Goal: Transaction & Acquisition: Purchase product/service

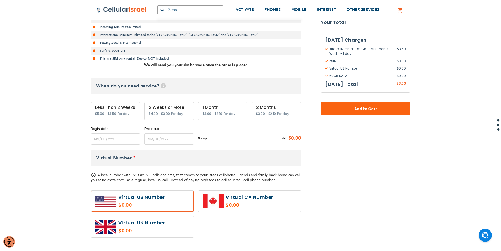
scroll to position [53, 0]
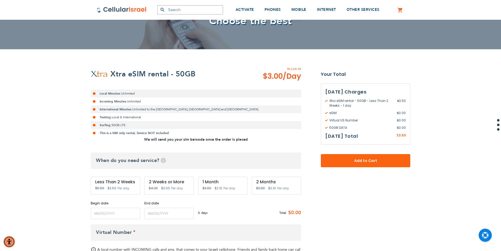
click at [125, 192] on div "Less Than 2 Weeks Special Price $3.50 Regular Price $5.00 Per day" at bounding box center [115, 186] width 49 height 18
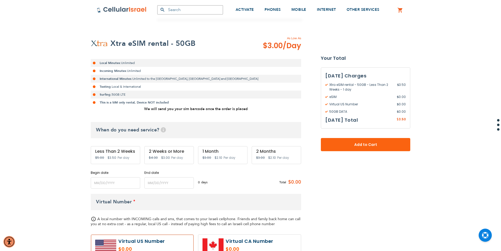
scroll to position [132, 0]
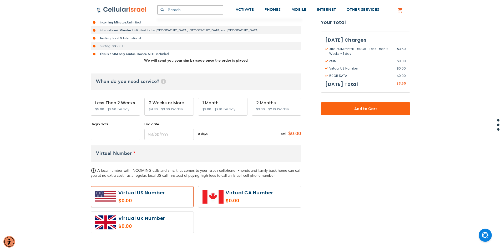
click at [121, 135] on input "name" at bounding box center [115, 134] width 49 height 11
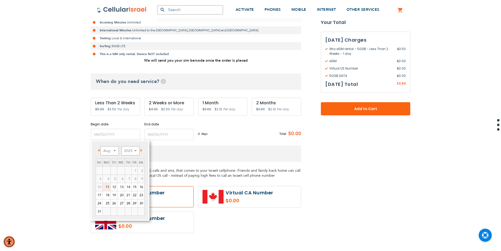
click at [107, 189] on link "11" at bounding box center [107, 187] width 8 height 8
type input "[DATE]"
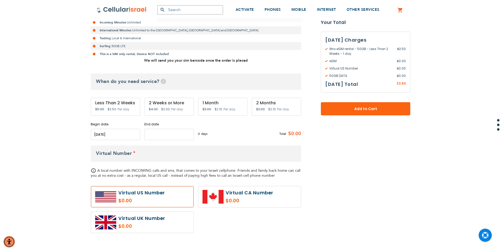
click at [152, 133] on input "name" at bounding box center [168, 134] width 49 height 11
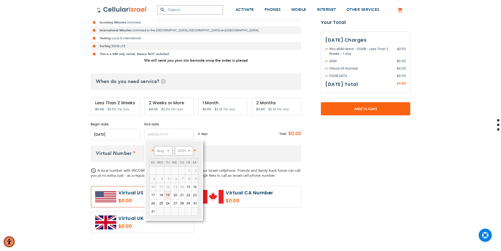
click at [171, 195] on link "19" at bounding box center [168, 195] width 6 height 8
type input "[DATE]"
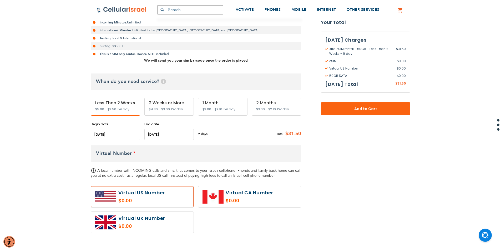
click at [155, 197] on label at bounding box center [142, 196] width 103 height 21
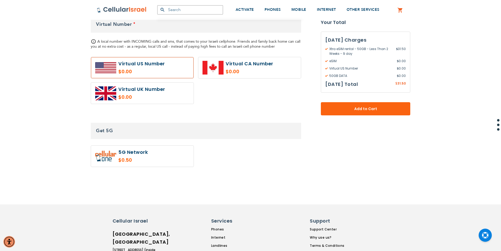
scroll to position [263, 0]
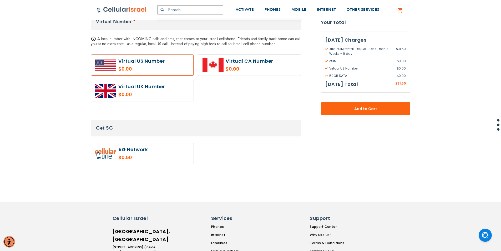
click at [140, 155] on label at bounding box center [142, 153] width 103 height 21
radio input "true"
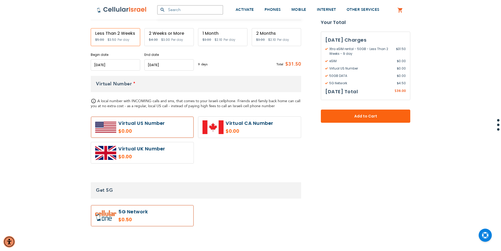
scroll to position [211, 0]
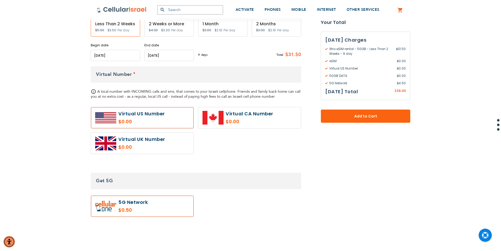
click at [215, 115] on label at bounding box center [249, 117] width 103 height 21
radio input "true"
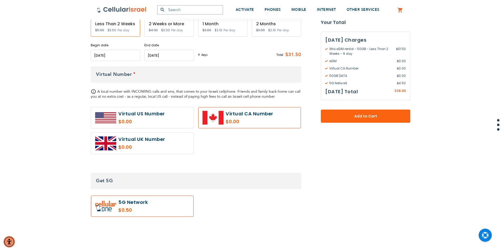
drag, startPoint x: 184, startPoint y: 138, endPoint x: 182, endPoint y: 129, distance: 9.6
click at [183, 138] on label at bounding box center [142, 143] width 103 height 21
radio input "true"
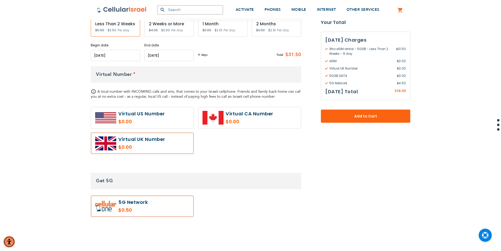
click at [177, 117] on label at bounding box center [142, 117] width 103 height 21
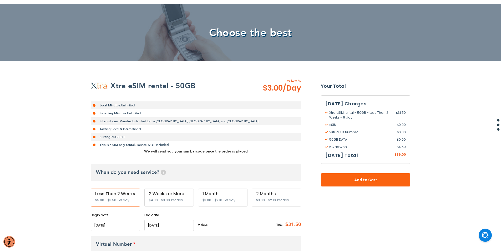
scroll to position [0, 0]
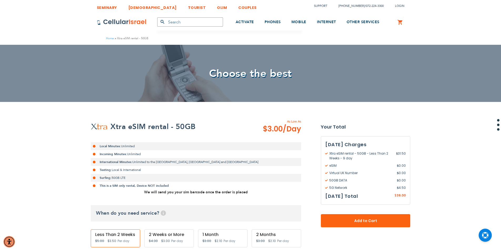
click at [188, 8] on link "TOURIST" at bounding box center [197, 6] width 18 height 10
